Goal: Task Accomplishment & Management: Manage account settings

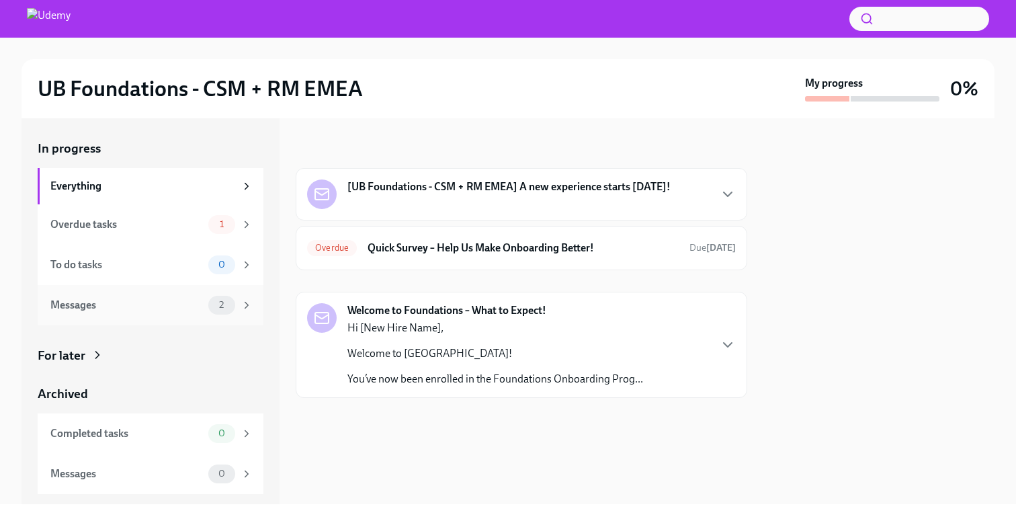
click at [172, 304] on div "Messages" at bounding box center [126, 305] width 152 height 15
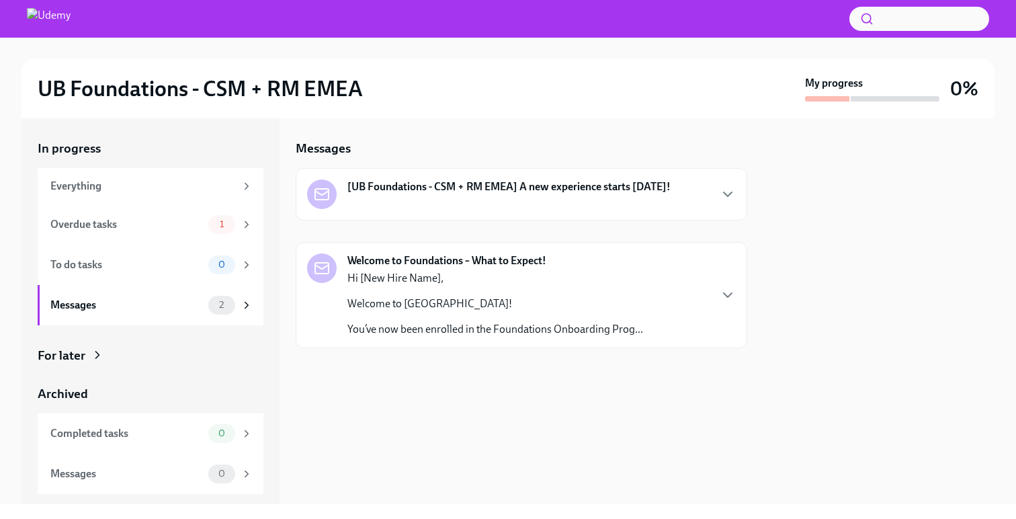
click at [467, 307] on p "Welcome to [GEOGRAPHIC_DATA]!" at bounding box center [495, 303] width 296 height 15
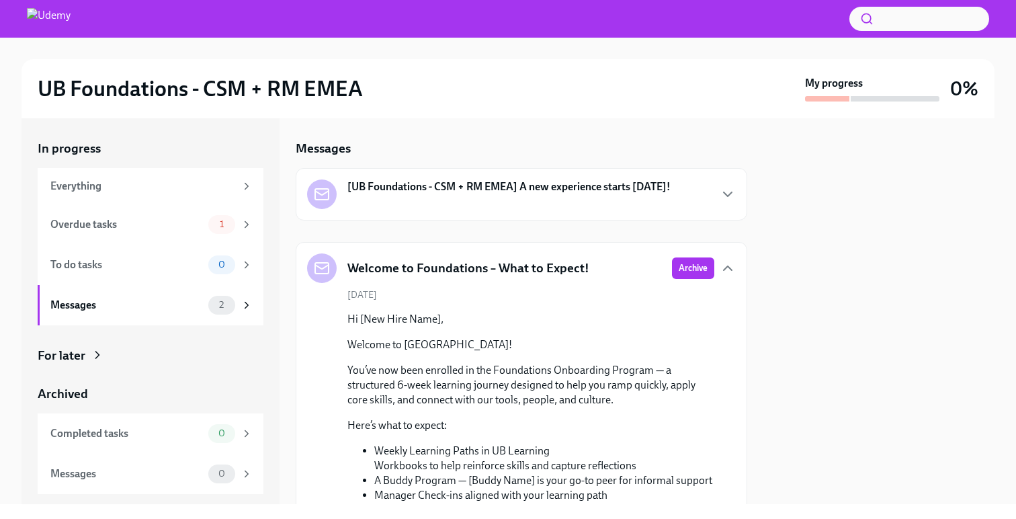
click at [460, 196] on div "[UB Foundations - CSM + RM EMEA] A new experience starts [DATE]!" at bounding box center [488, 194] width 363 height 30
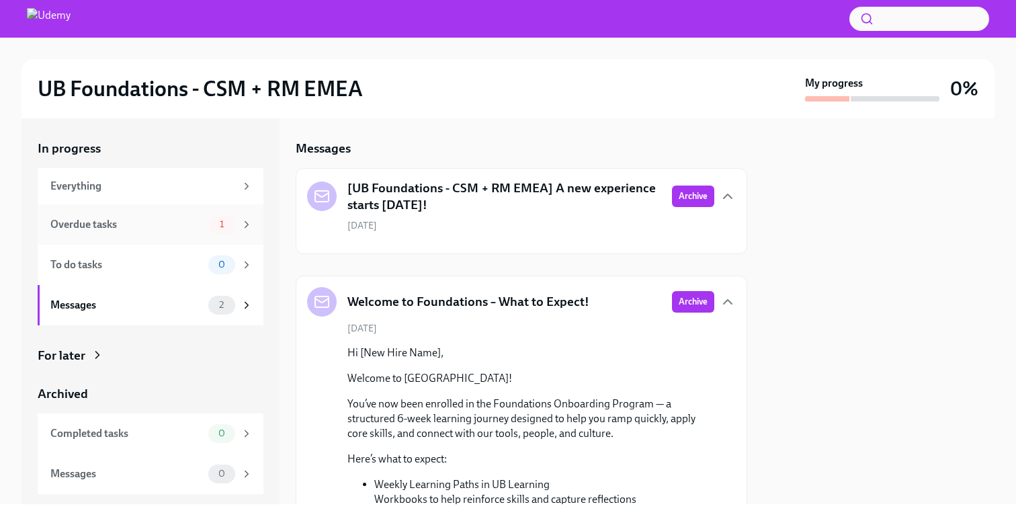
click at [161, 226] on div "Overdue tasks" at bounding box center [126, 224] width 152 height 15
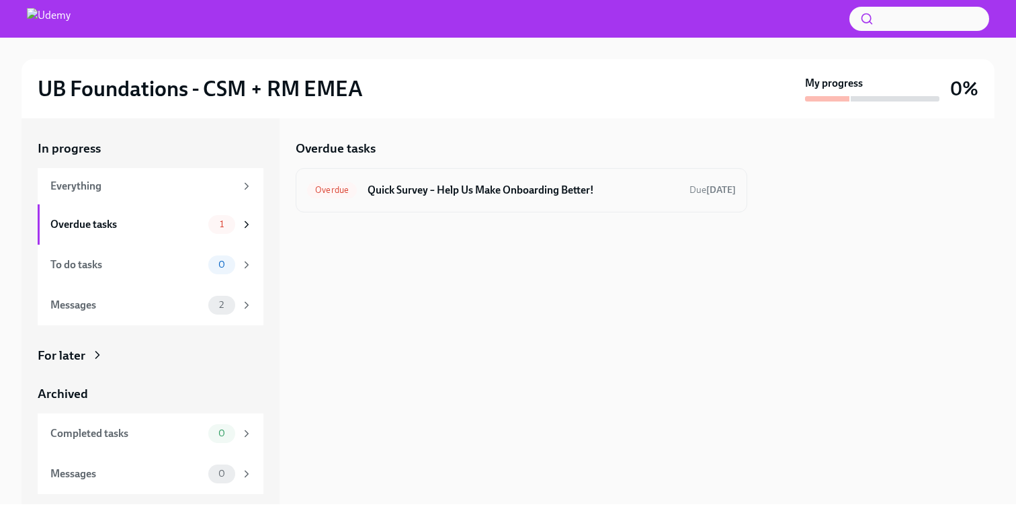
click at [498, 200] on div "Overdue Quick Survey – Help Us Make Onboarding Better! Due [DATE]" at bounding box center [521, 190] width 451 height 44
click at [496, 190] on h6 "Quick Survey – Help Us Make Onboarding Better!" at bounding box center [522, 190] width 311 height 15
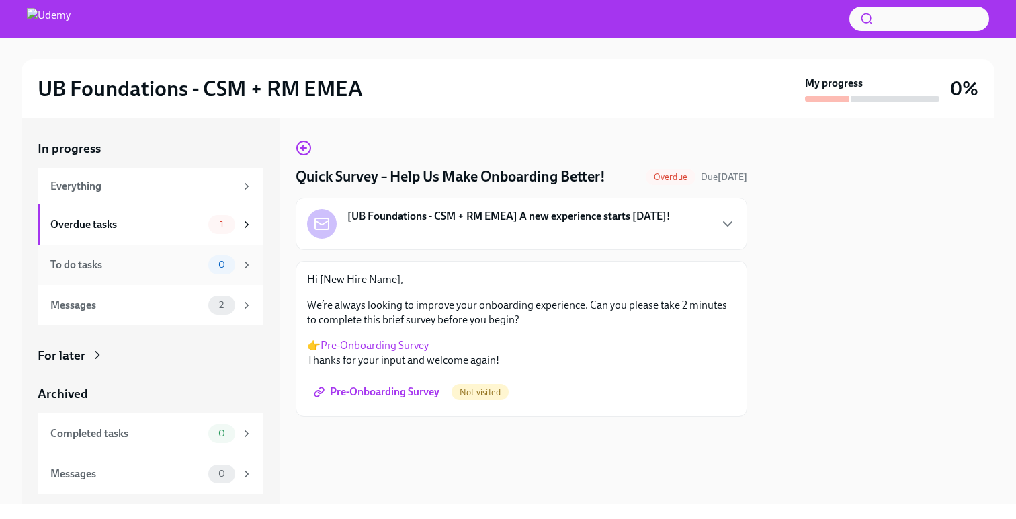
click at [135, 276] on div "To do tasks 0" at bounding box center [151, 265] width 226 height 40
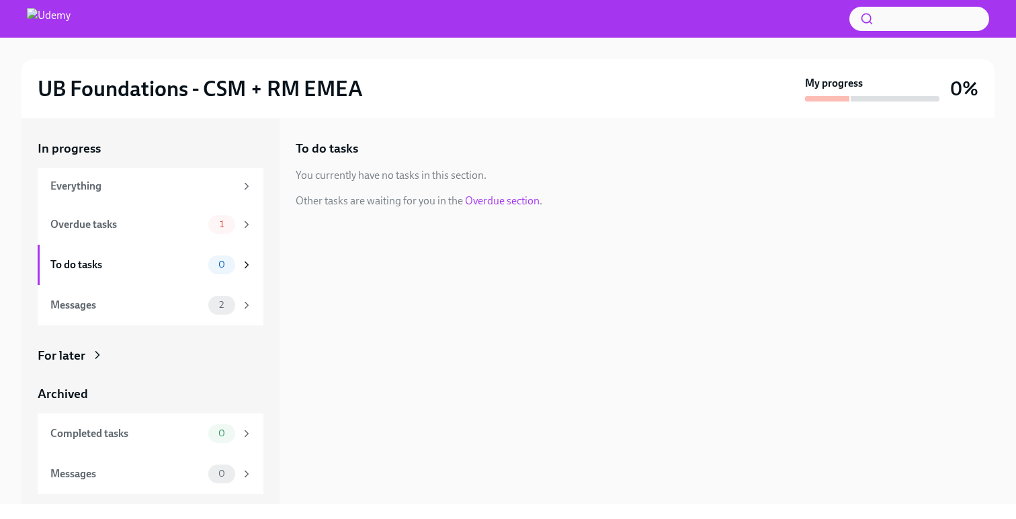
click at [92, 354] on icon at bounding box center [97, 354] width 13 height 13
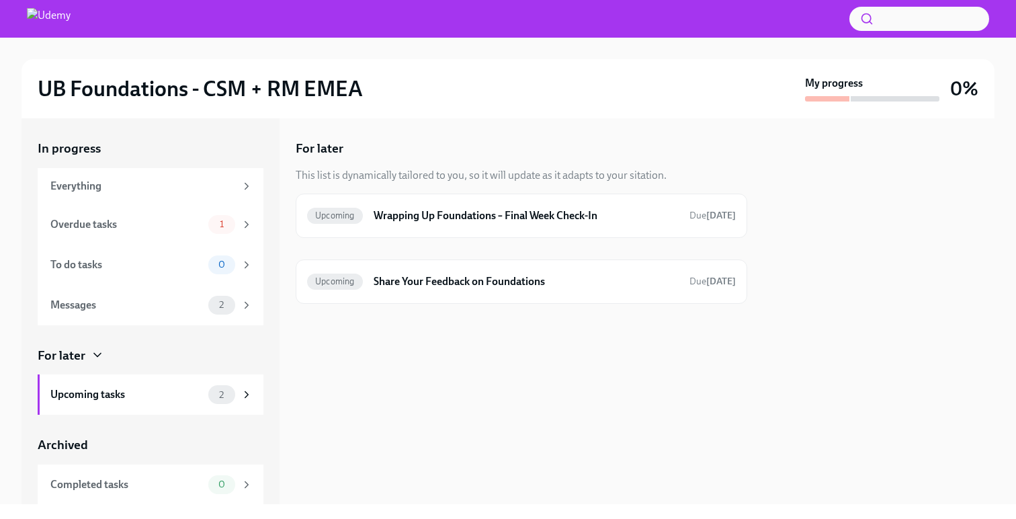
click at [75, 354] on div "For later" at bounding box center [62, 355] width 48 height 17
click at [177, 193] on div "Everything" at bounding box center [151, 186] width 226 height 36
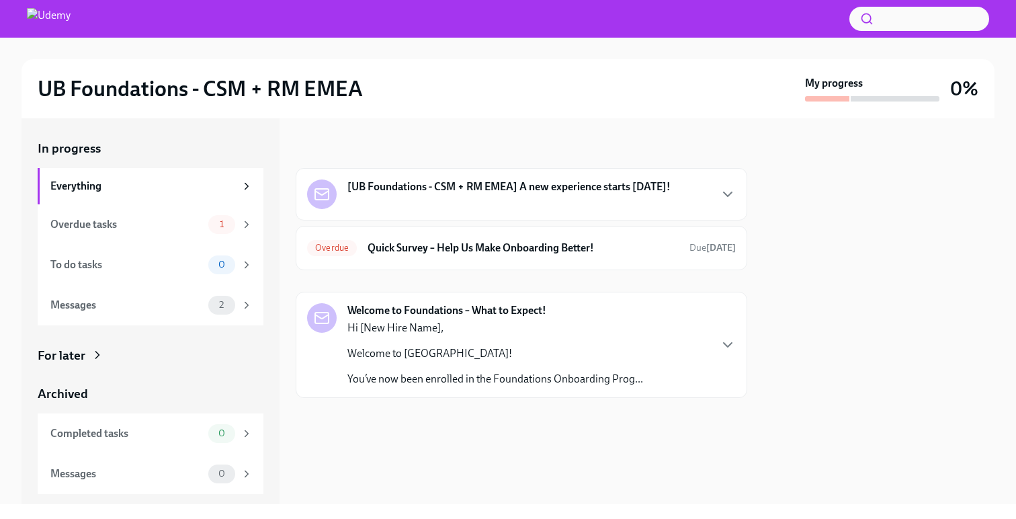
click at [510, 194] on div "[UB Foundations - CSM + RM EMEA] A new experience starts [DATE]!" at bounding box center [508, 187] width 323 height 17
